Goal: Check status

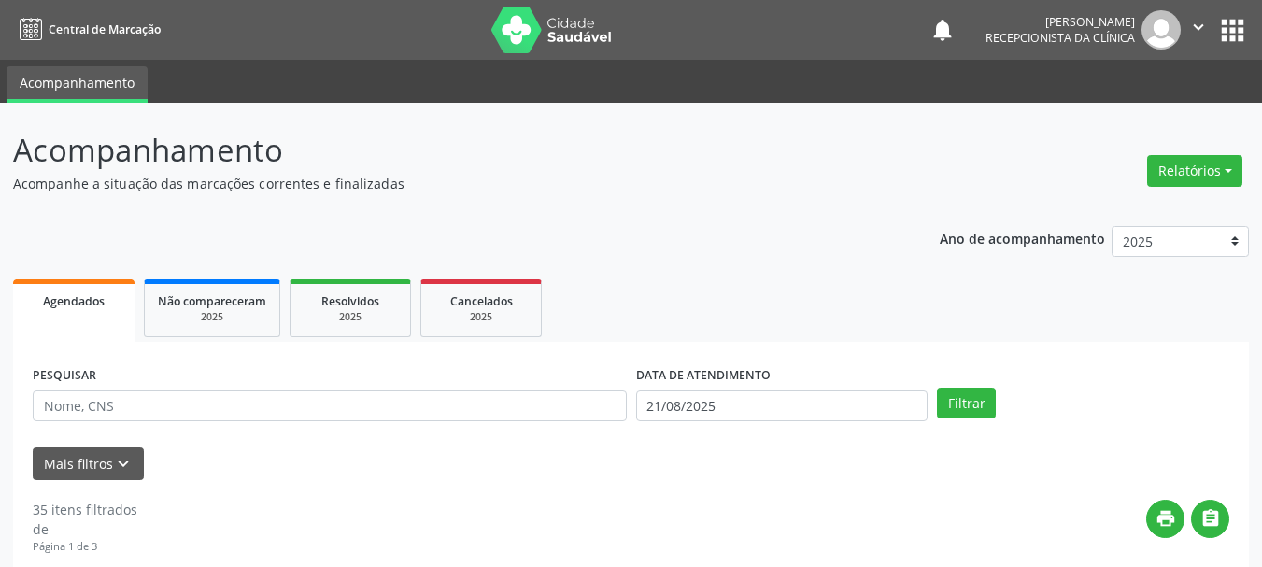
click at [135, 388] on div "PESQUISAR" at bounding box center [329, 397] width 603 height 73
drag, startPoint x: 71, startPoint y: 411, endPoint x: 86, endPoint y: 403, distance: 16.7
click at [82, 411] on input "text" at bounding box center [330, 406] width 594 height 32
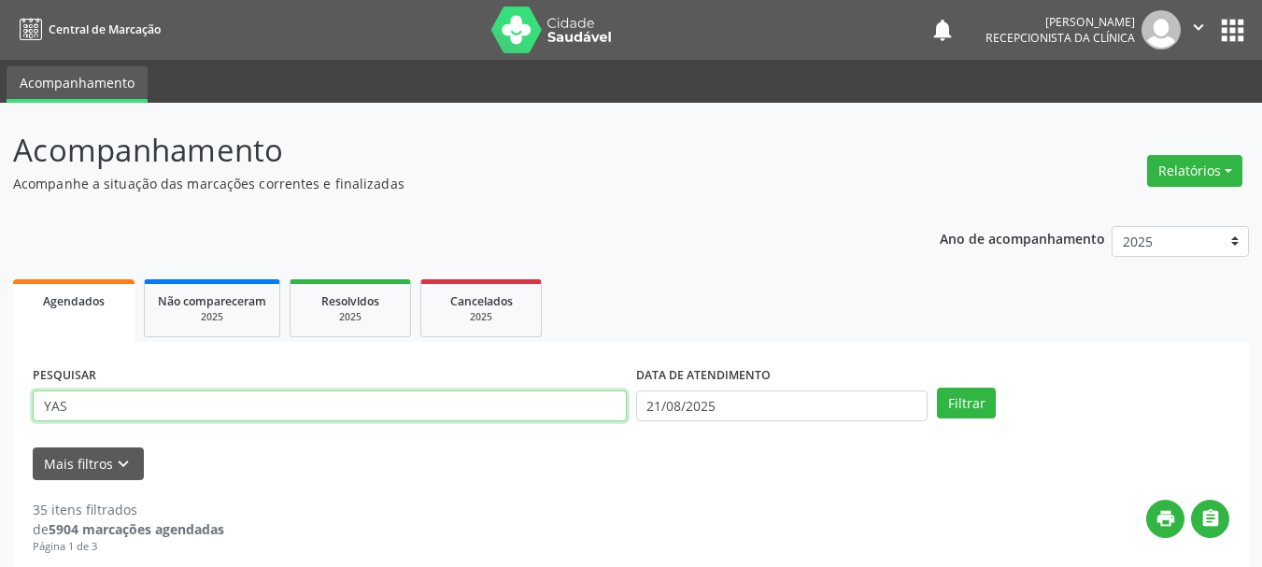
type input "YAS"
click at [937, 388] on button "Filtrar" at bounding box center [966, 404] width 59 height 32
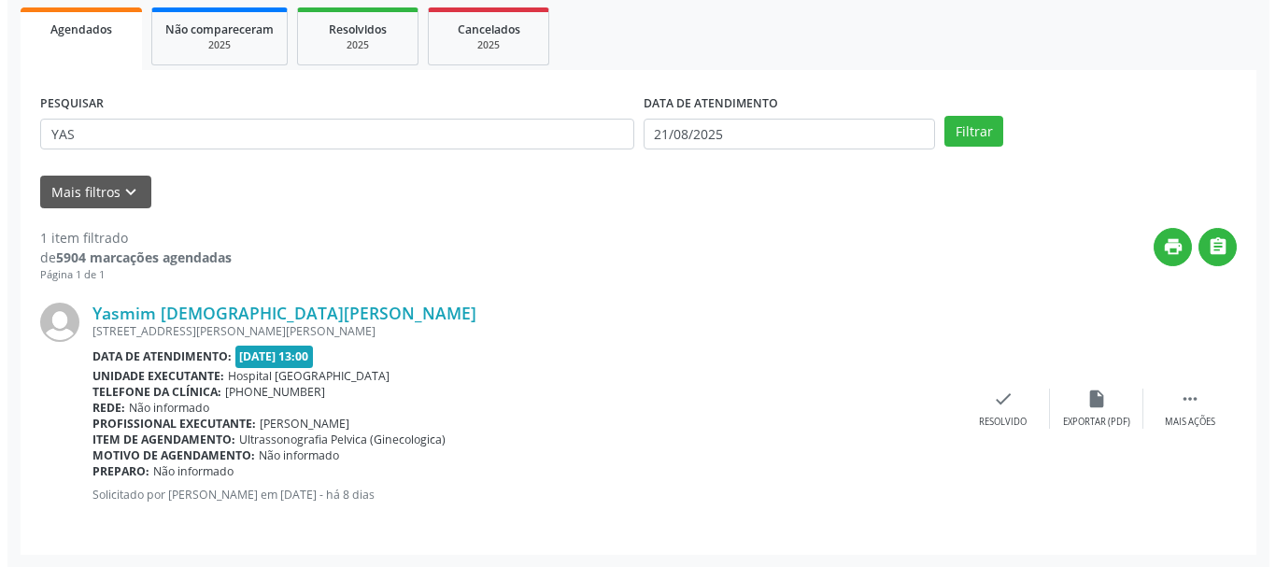
scroll to position [273, 0]
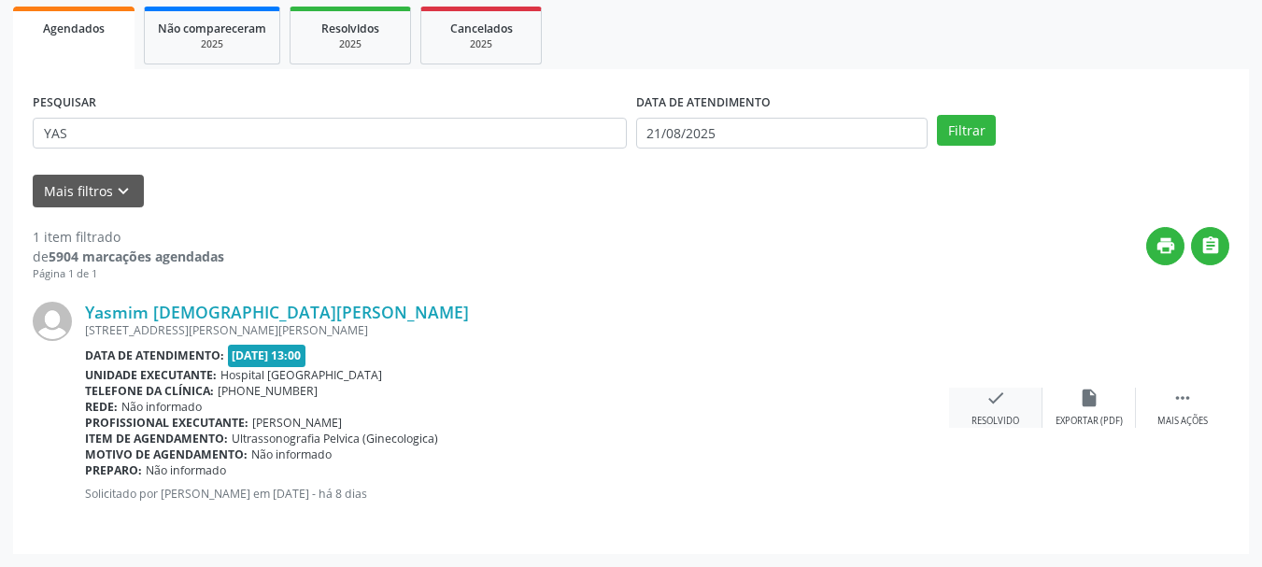
click at [1023, 410] on div "check Resolvido" at bounding box center [995, 408] width 93 height 40
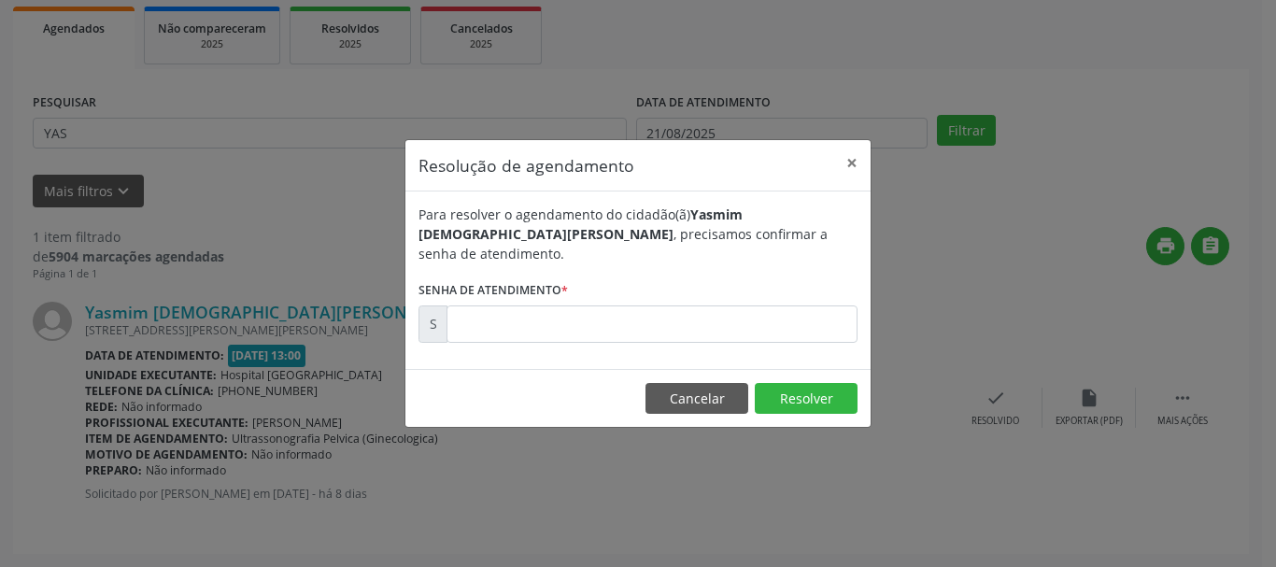
drag, startPoint x: 825, startPoint y: 334, endPoint x: 824, endPoint y: 325, distance: 9.4
click at [825, 326] on div "Para resolver o agendamento do cidadão(ã) Yasmim [DEMOGRAPHIC_DATA][PERSON_NAME…" at bounding box center [637, 279] width 465 height 177
drag, startPoint x: 822, startPoint y: 324, endPoint x: 827, endPoint y: 294, distance: 30.4
click at [822, 323] on input "text" at bounding box center [651, 323] width 411 height 37
click at [617, 321] on input "text" at bounding box center [651, 323] width 411 height 37
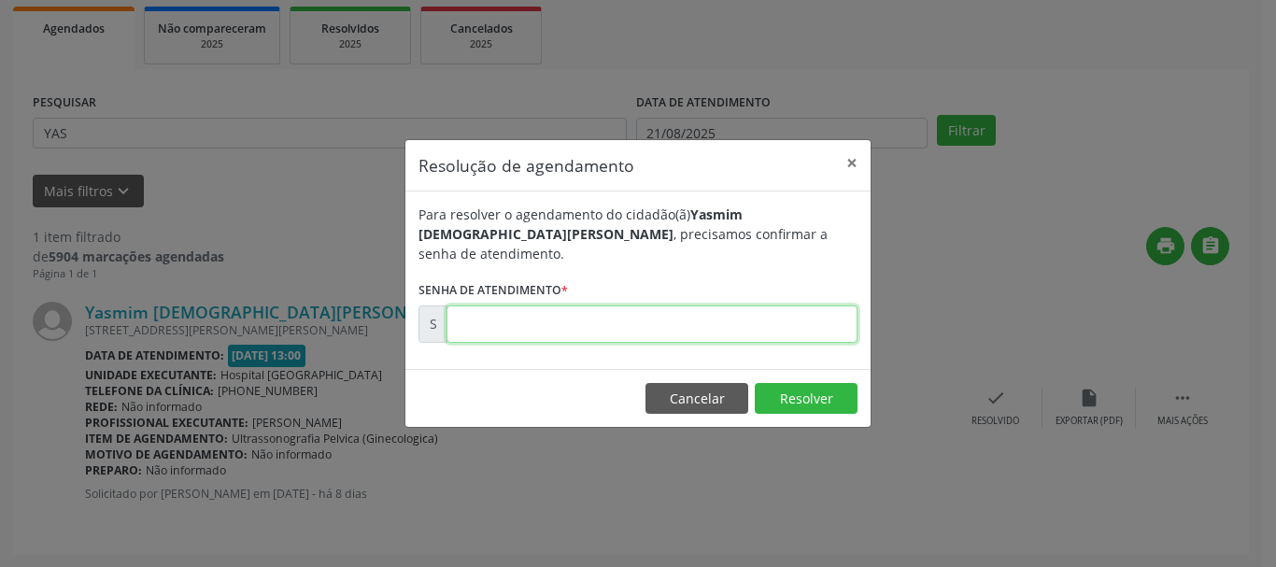
drag, startPoint x: 619, startPoint y: 320, endPoint x: 632, endPoint y: 313, distance: 15.1
click at [622, 320] on input "text" at bounding box center [651, 323] width 411 height 37
type input "00171620"
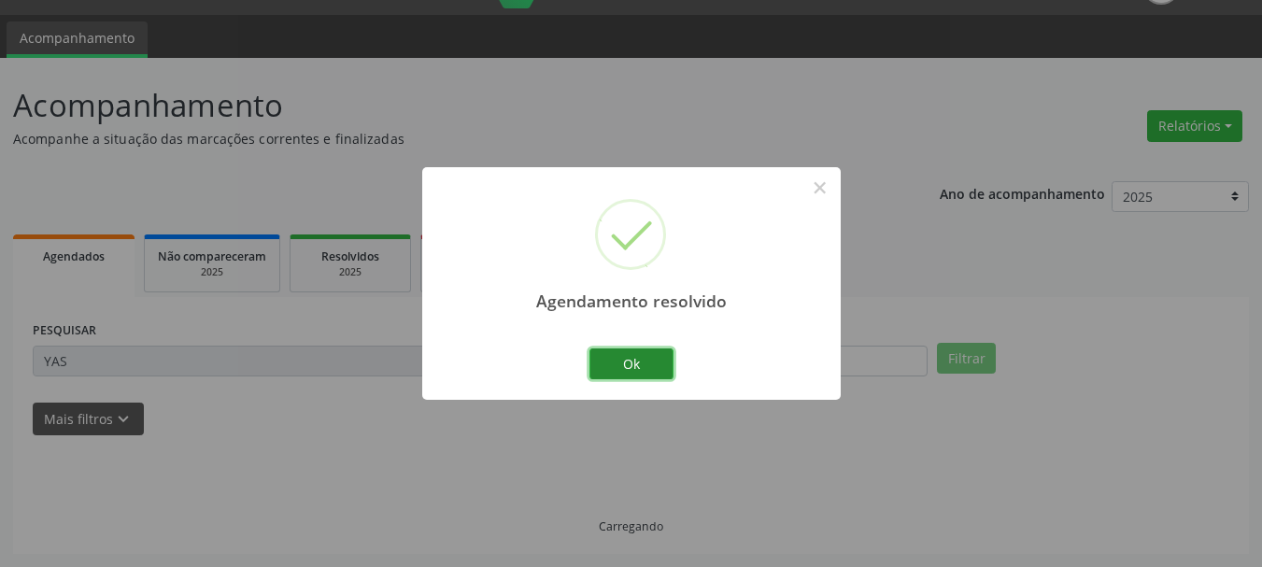
click at [662, 352] on button "Ok" at bounding box center [631, 364] width 84 height 32
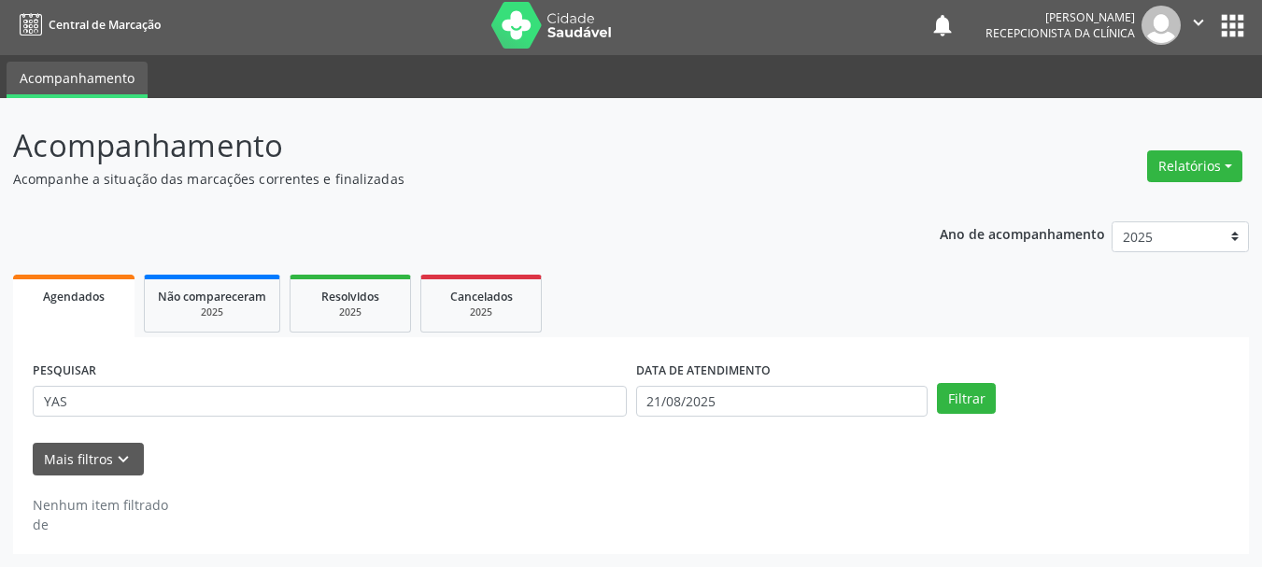
scroll to position [5, 0]
